Goal: Task Accomplishment & Management: Manage account settings

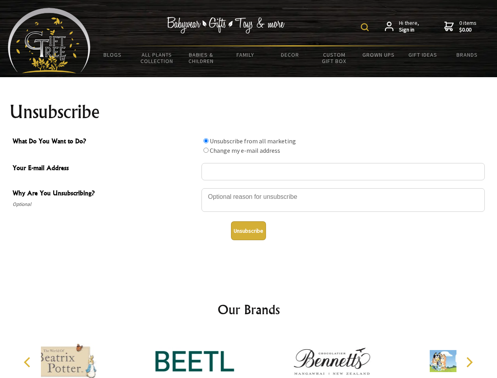
click at [366, 27] on img at bounding box center [365, 27] width 8 height 8
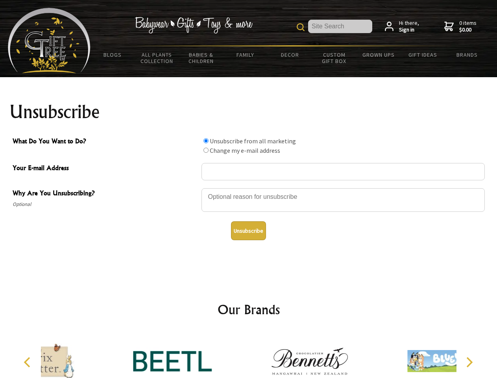
click at [249, 188] on div at bounding box center [343, 201] width 283 height 28
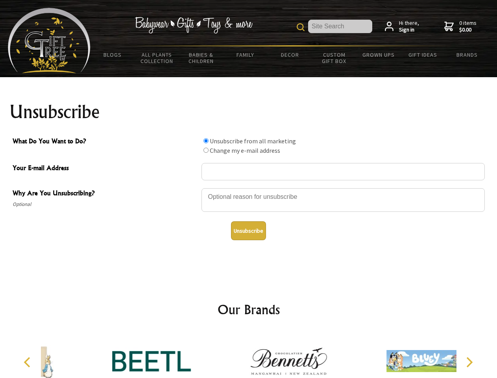
click at [206, 141] on input "What Do You Want to Do?" at bounding box center [205, 140] width 5 height 5
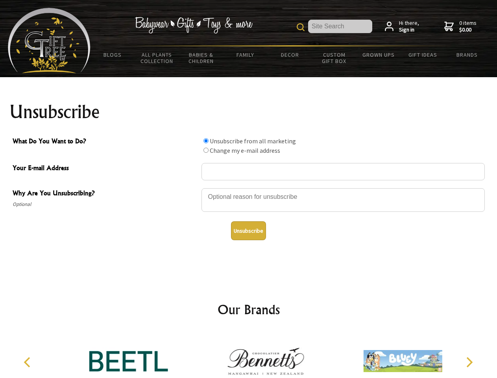
click at [206, 150] on input "What Do You Want to Do?" at bounding box center [205, 150] width 5 height 5
radio input "true"
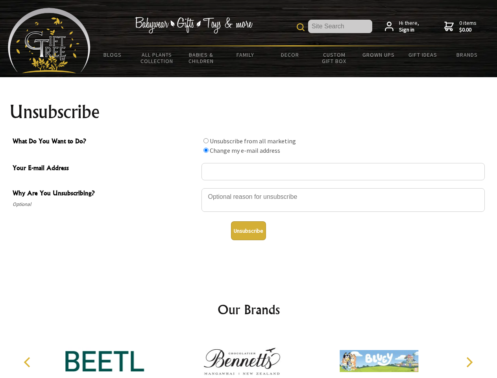
click at [248, 231] on button "Unsubscribe" at bounding box center [248, 230] width 35 height 19
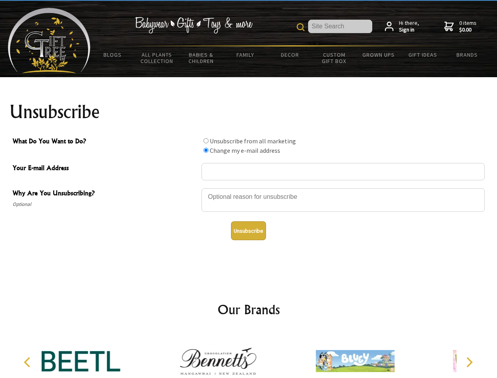
click at [249, 355] on img at bounding box center [218, 360] width 79 height 59
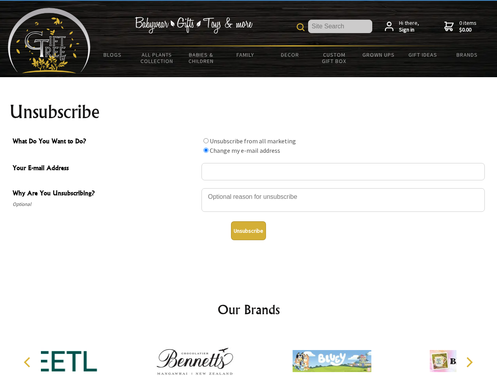
click at [28, 362] on icon "Previous" at bounding box center [28, 362] width 10 height 10
click at [469, 362] on icon "Next" at bounding box center [469, 362] width 10 height 10
